Goal: Task Accomplishment & Management: Complete application form

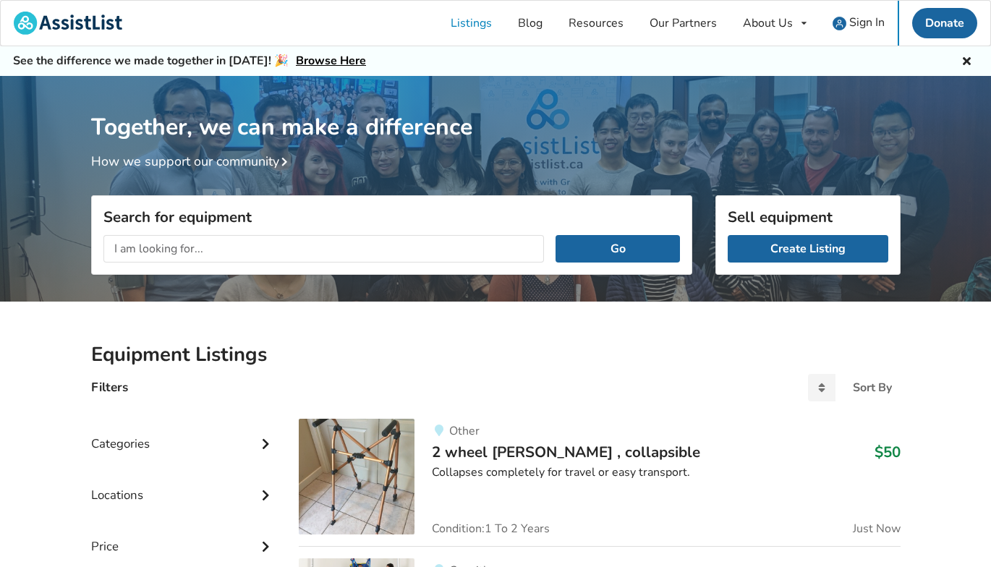
click at [963, 63] on icon at bounding box center [967, 60] width 14 height 12
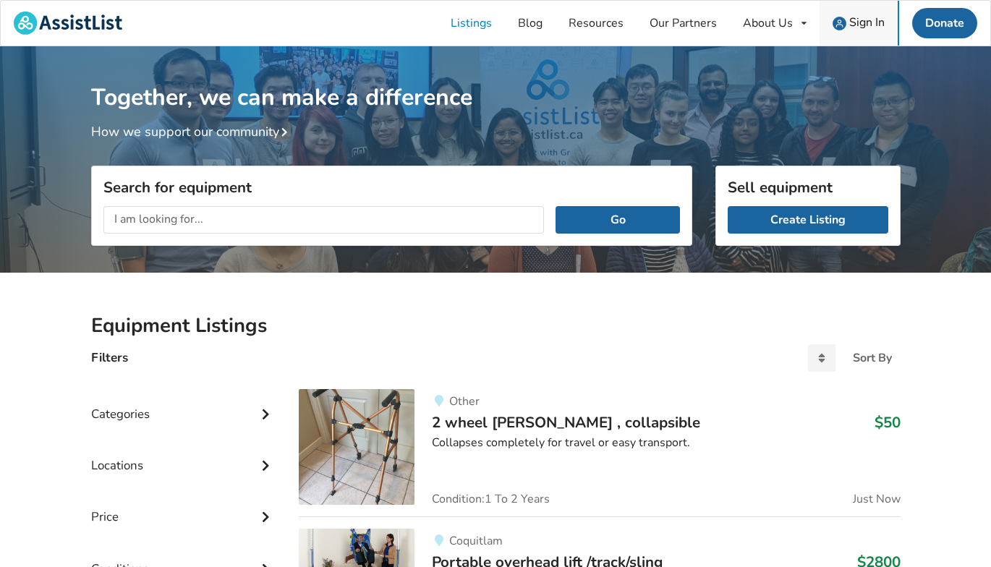
click at [860, 21] on span "Sign In" at bounding box center [866, 22] width 35 height 16
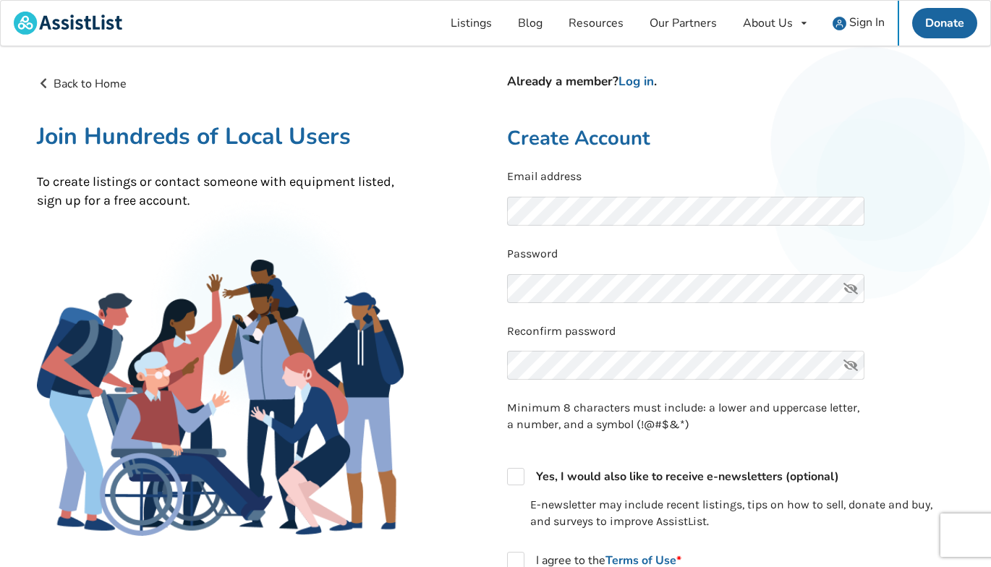
click at [919, 372] on div "Reconfirm password" at bounding box center [730, 356] width 447 height 66
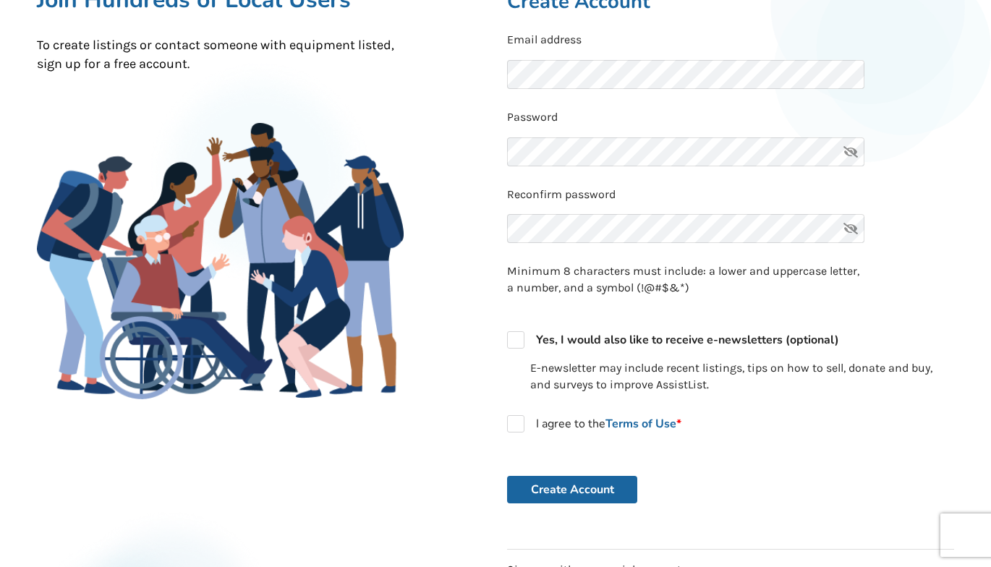
scroll to position [138, 0]
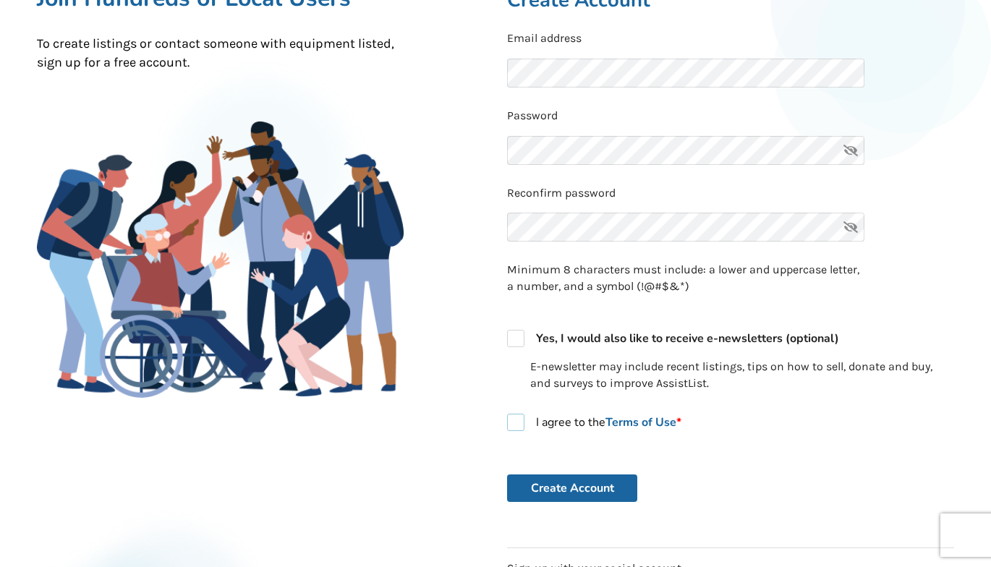
click at [519, 423] on label "I agree to the Terms of Use *" at bounding box center [594, 422] width 174 height 17
checkbox input "true"
click at [561, 489] on button "Create Account" at bounding box center [572, 487] width 130 height 27
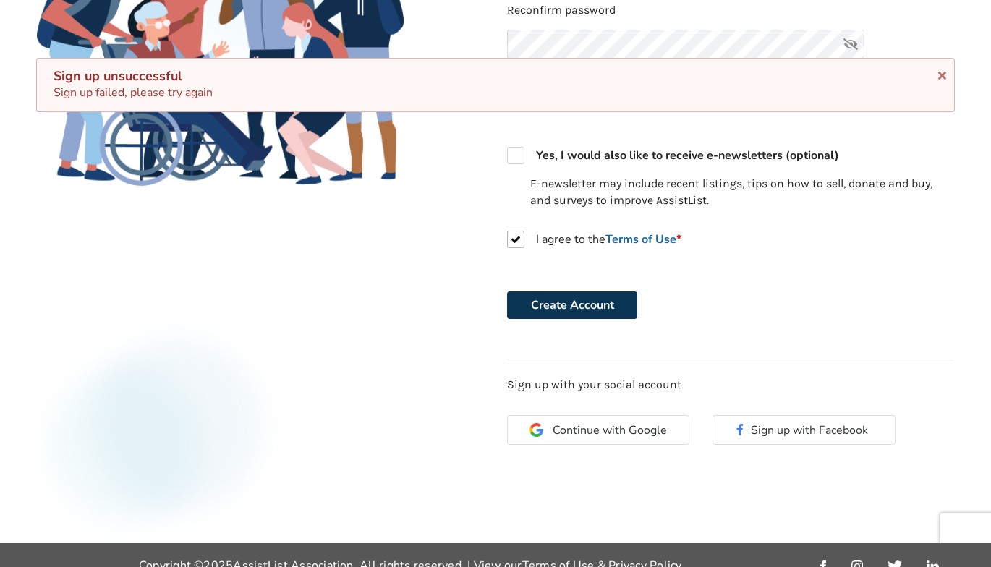
scroll to position [0, 0]
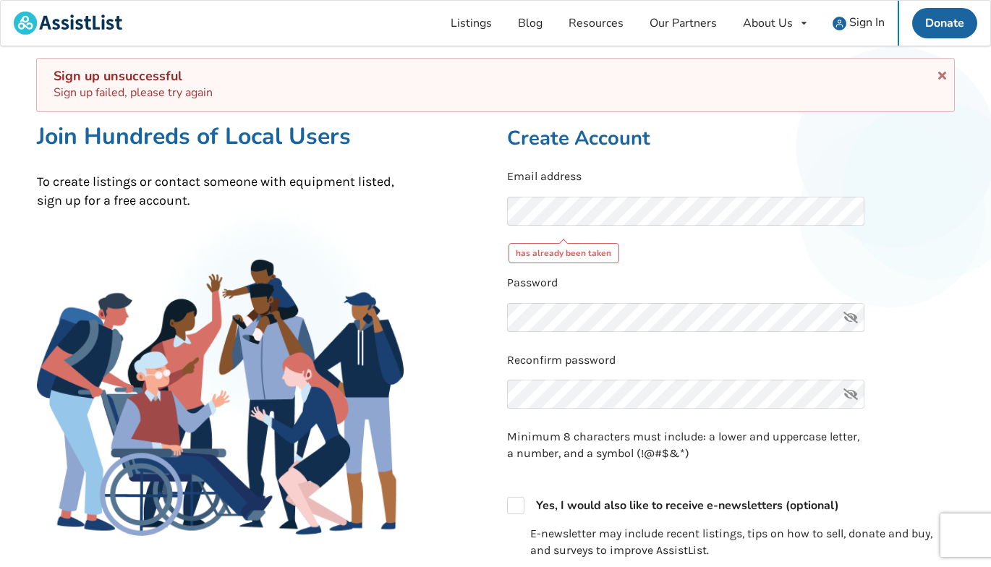
drag, startPoint x: 621, startPoint y: 172, endPoint x: 551, endPoint y: 151, distance: 72.5
click at [619, 171] on p "Email address" at bounding box center [730, 177] width 447 height 17
click at [860, 19] on span "Sign In" at bounding box center [866, 22] width 35 height 16
drag, startPoint x: 448, startPoint y: 208, endPoint x: 210, endPoint y: 188, distance: 238.7
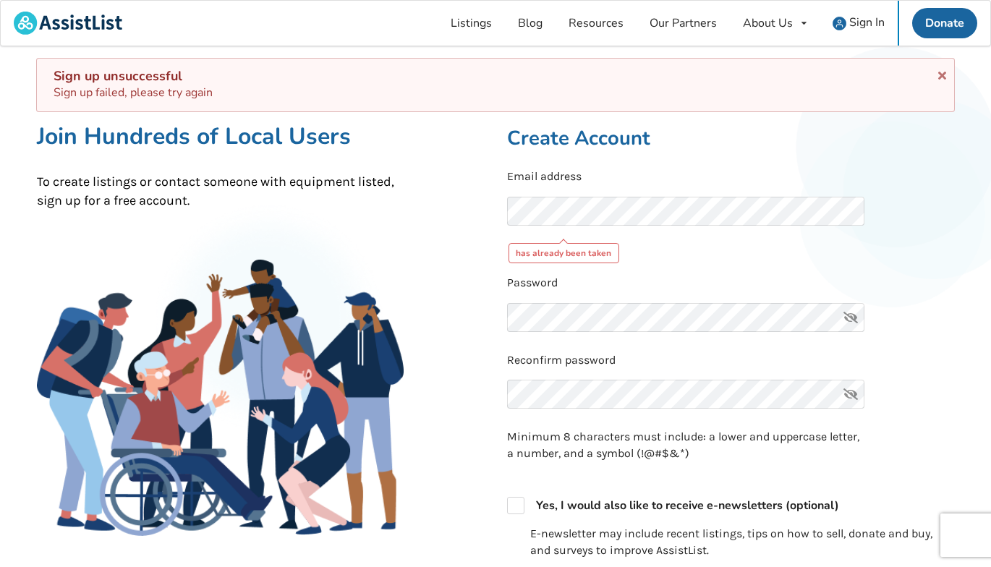
click at [446, 208] on div "Back to Home Already a member? Log in . Join Hundreds of Local Users To create …" at bounding box center [260, 442] width 470 height 734
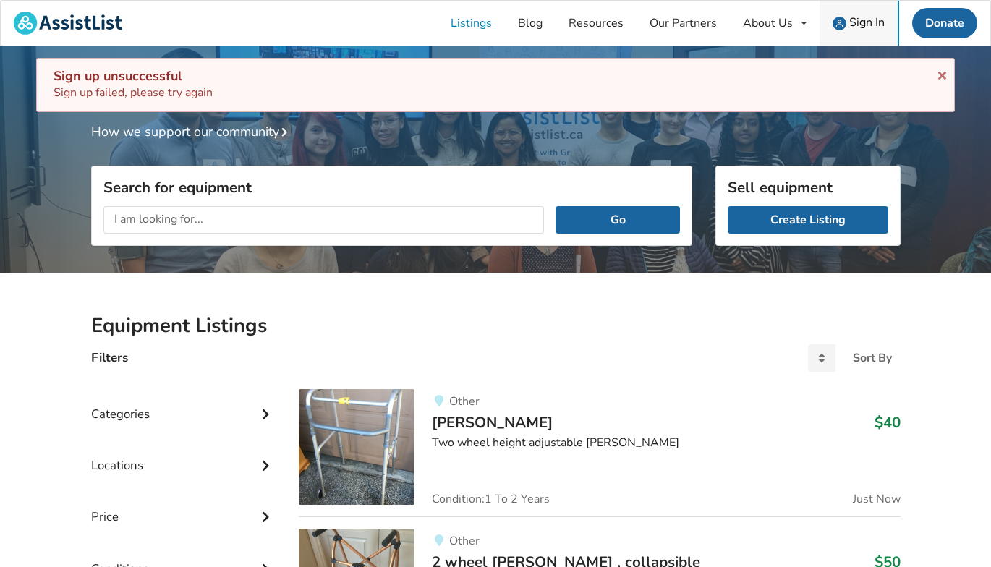
click at [858, 21] on span "Sign In" at bounding box center [866, 22] width 35 height 16
